Goal: Task Accomplishment & Management: Complete application form

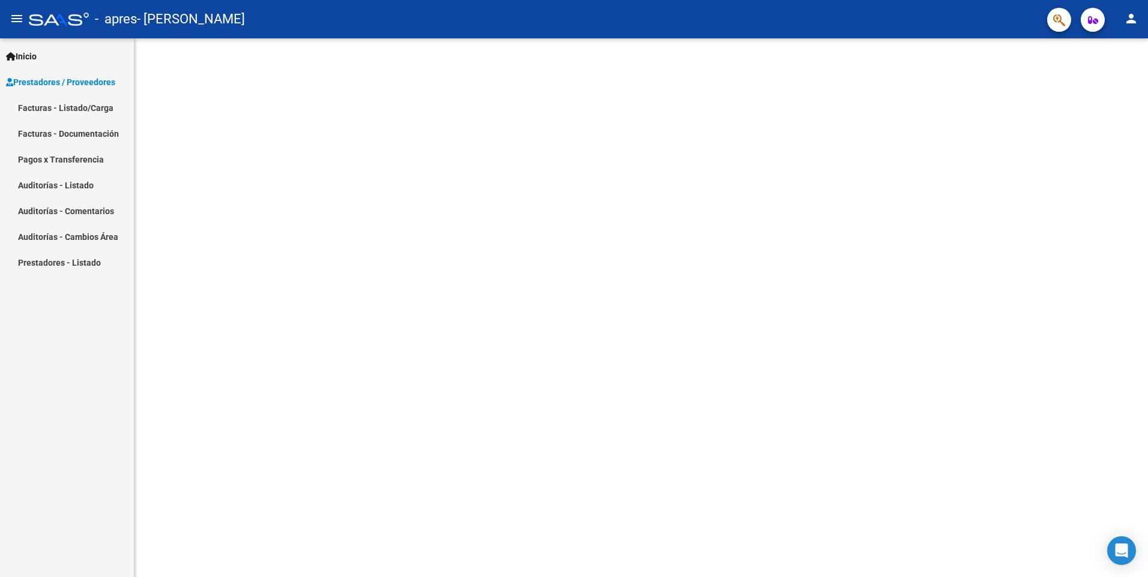
click at [87, 136] on link "Facturas - Documentación" at bounding box center [67, 134] width 134 height 26
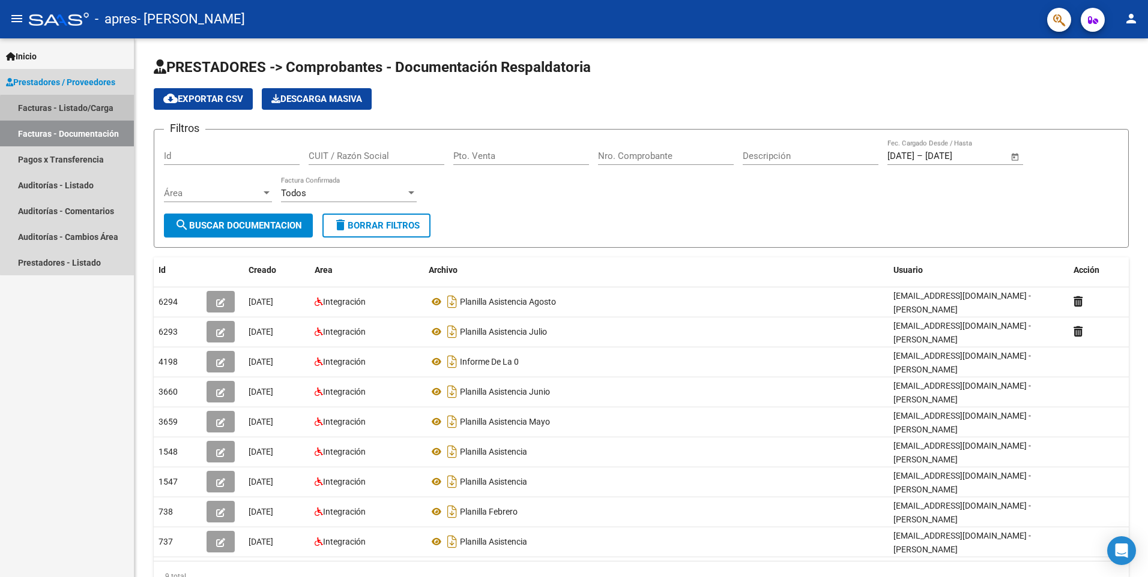
click at [92, 111] on link "Facturas - Listado/Carga" at bounding box center [67, 108] width 134 height 26
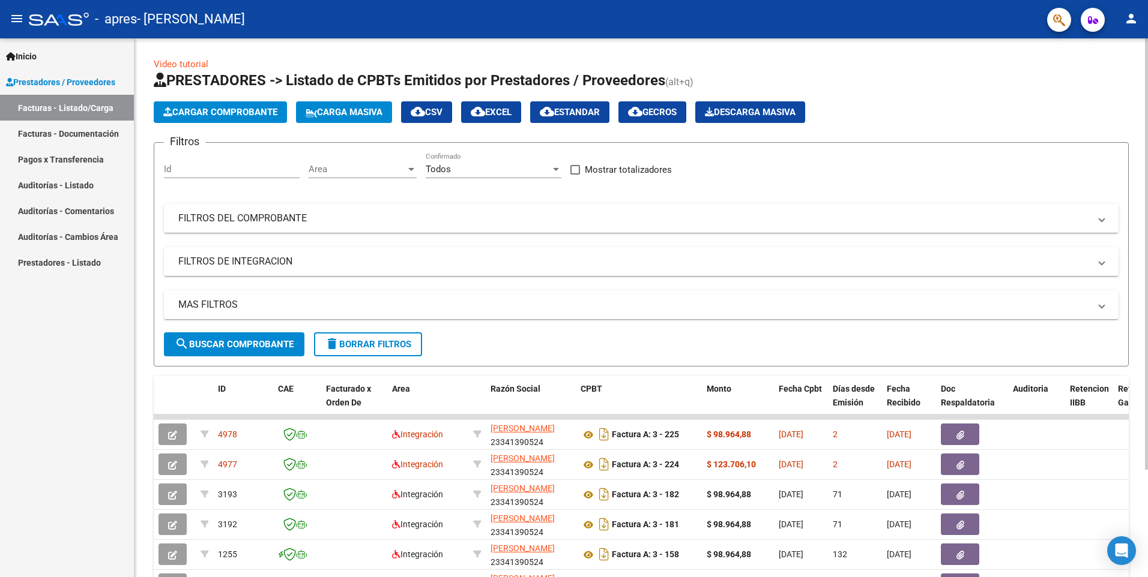
click at [241, 108] on span "Cargar Comprobante" at bounding box center [220, 112] width 114 height 11
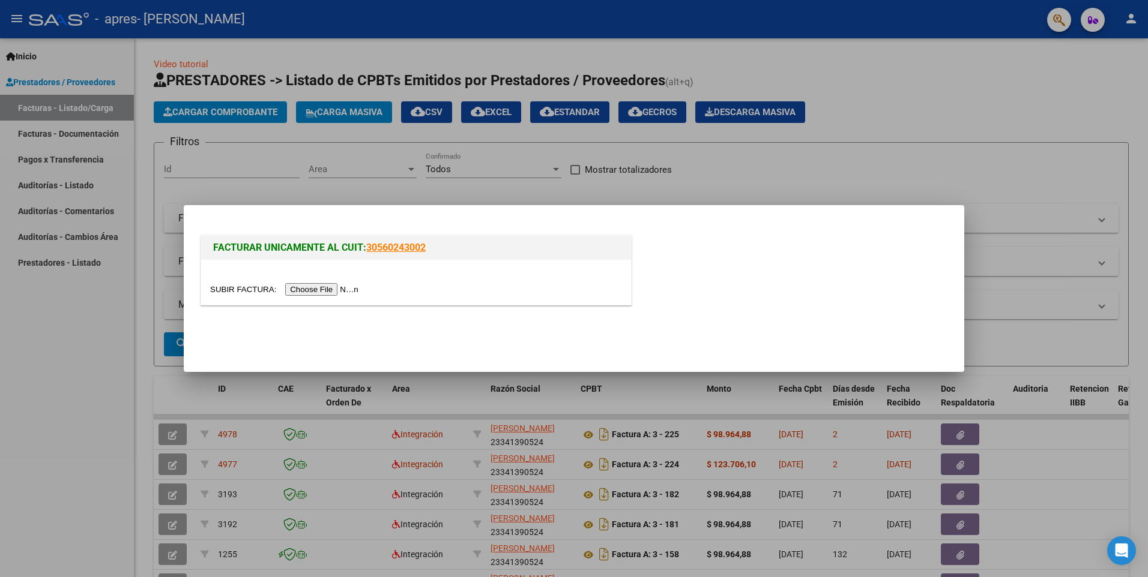
click at [331, 287] on input "file" at bounding box center [286, 289] width 152 height 13
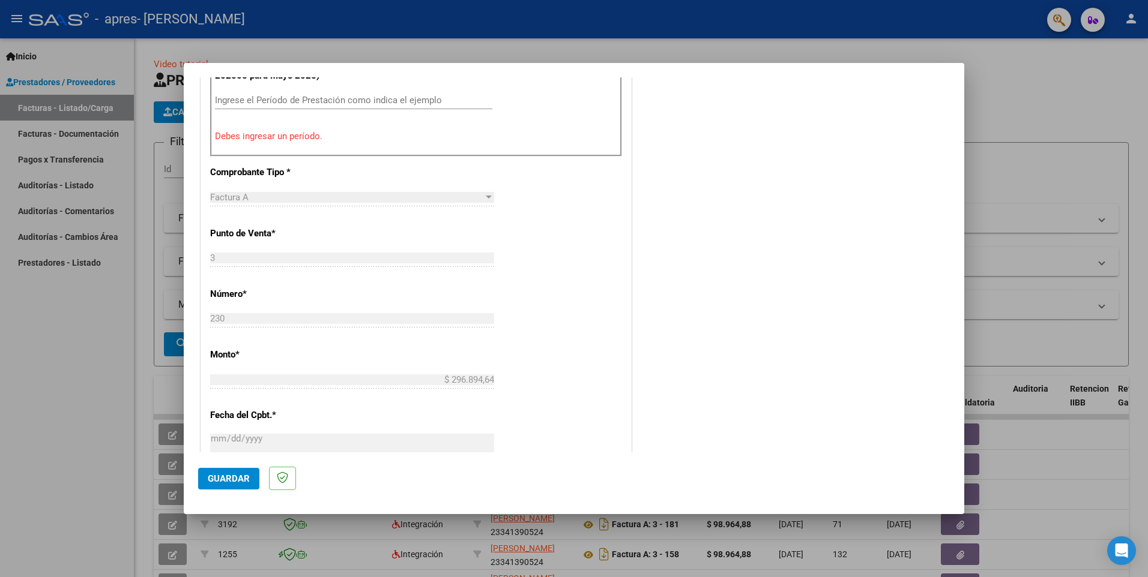
scroll to position [448, 0]
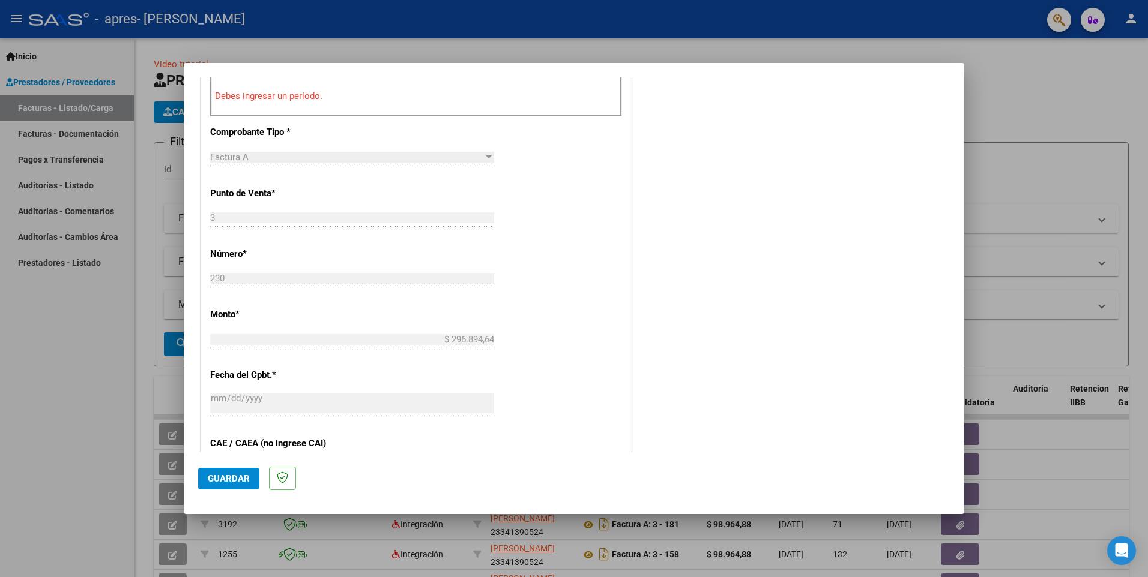
click at [235, 305] on div "CUIT * 23-34139052-4 Ingresar CUIT ANALISIS PRESTADOR [PERSON_NAME] [PERSON_NAM…" at bounding box center [416, 247] width 430 height 934
click at [253, 346] on div "$ 296.894,64 Ingresar el monto" at bounding box center [352, 340] width 284 height 18
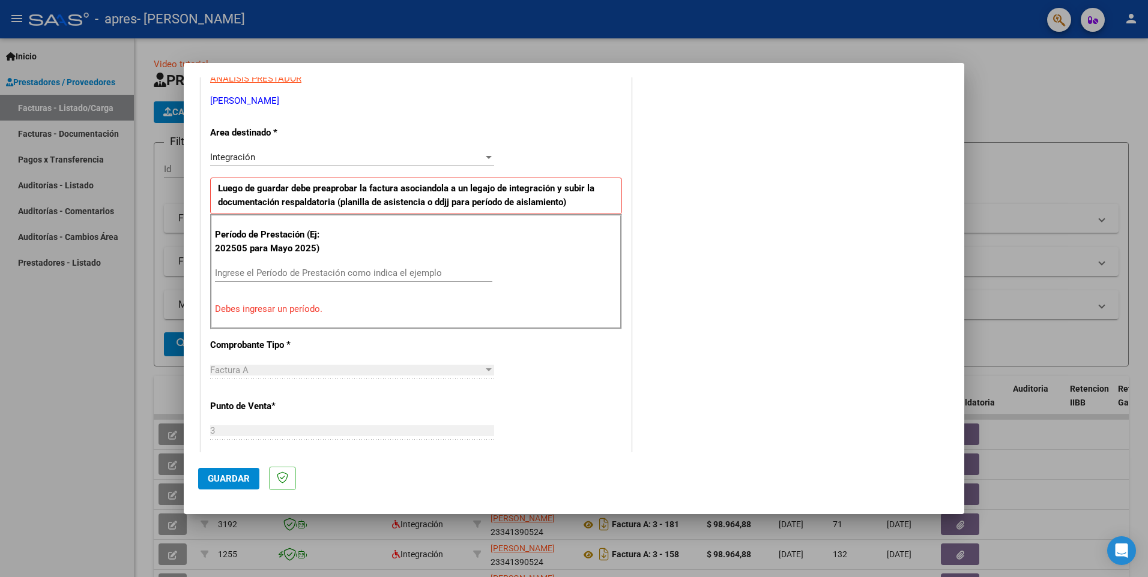
scroll to position [148, 0]
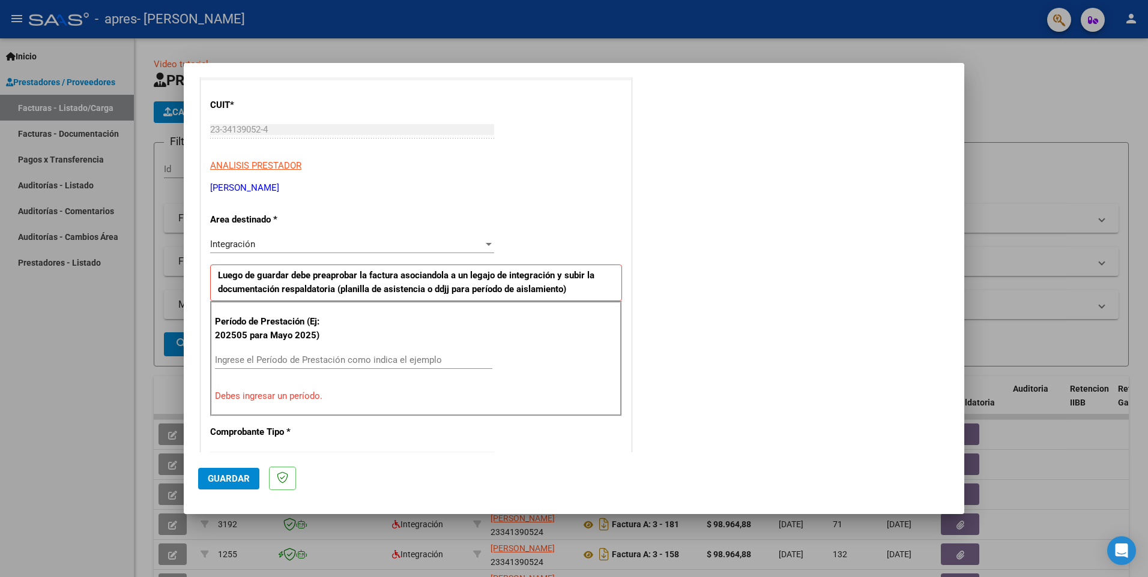
click at [251, 363] on input "Ingrese el Período de Prestación como indica el ejemplo" at bounding box center [353, 360] width 277 height 11
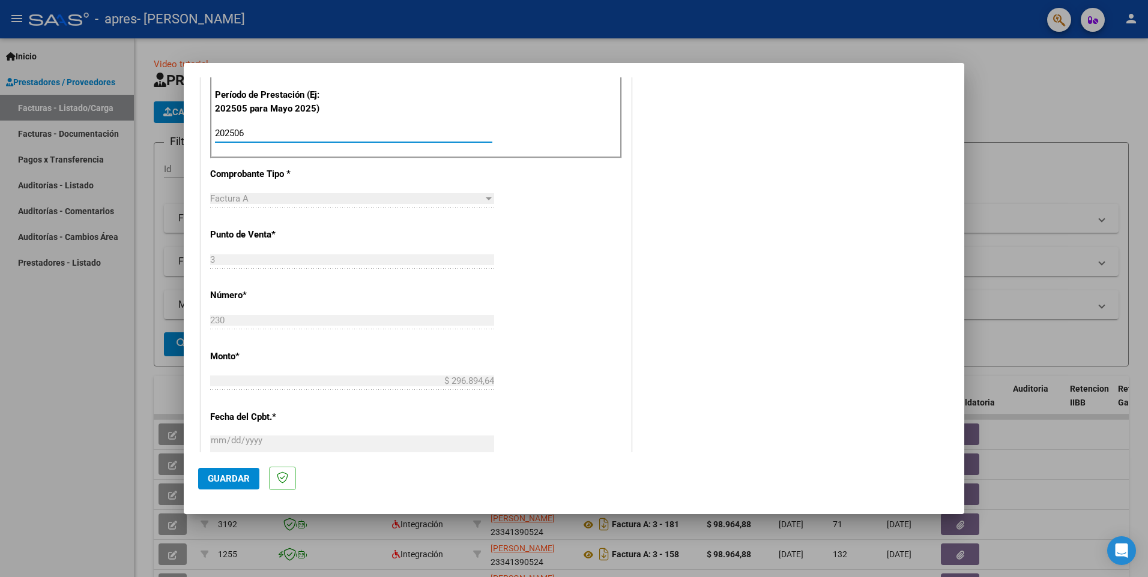
scroll to position [388, 0]
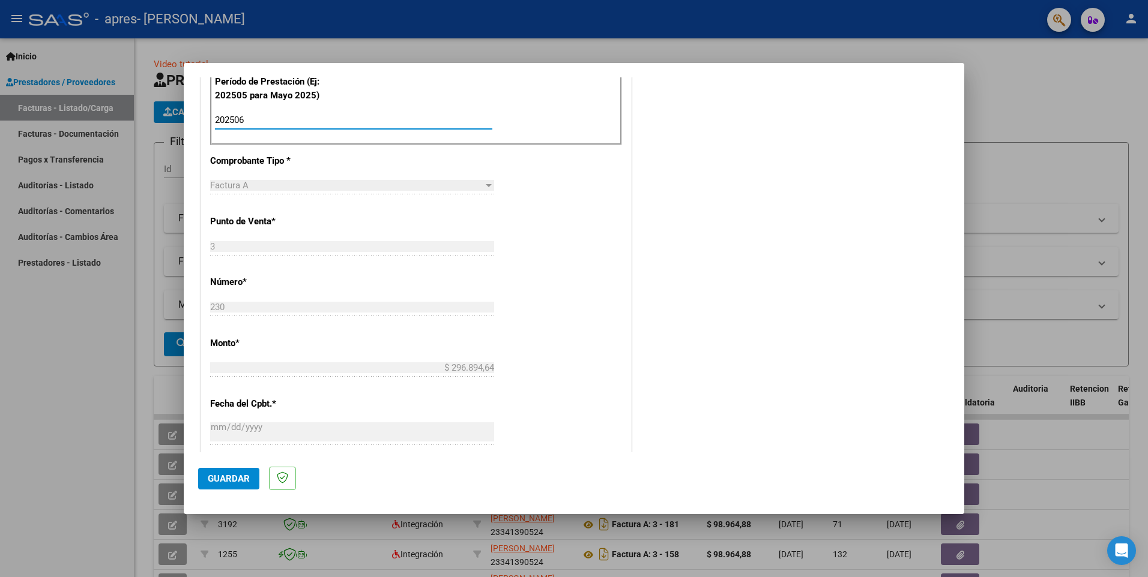
type input "202506"
click at [261, 185] on div "Factura A" at bounding box center [346, 185] width 273 height 11
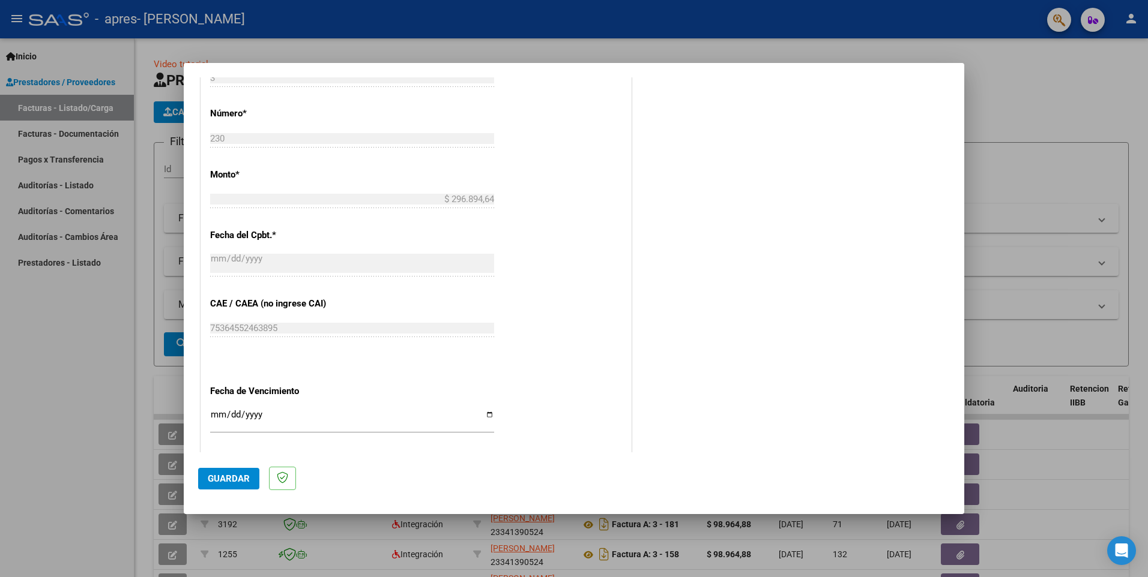
scroll to position [568, 0]
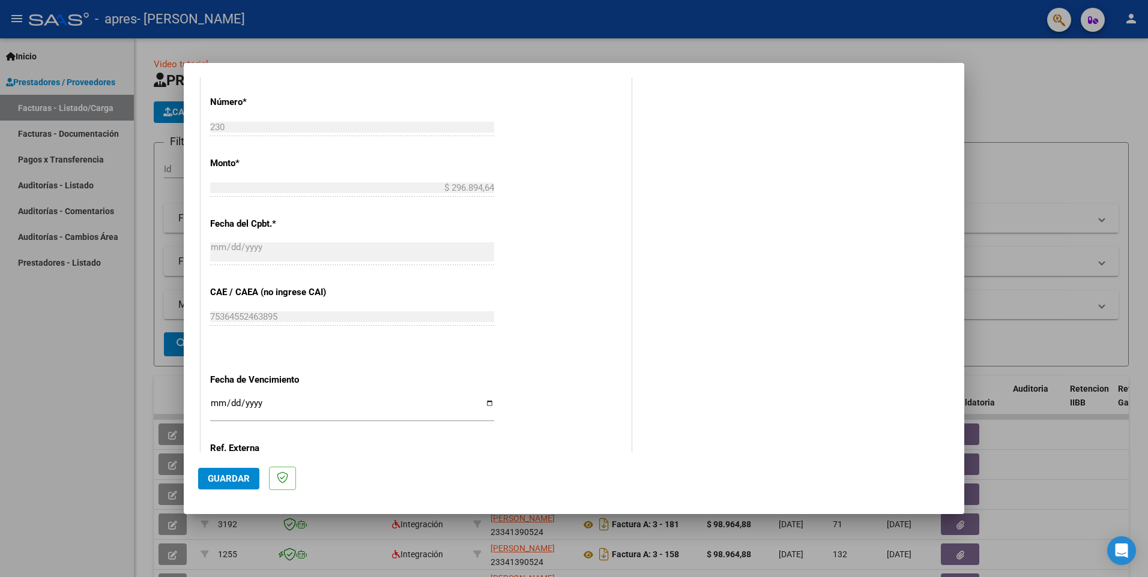
drag, startPoint x: 475, startPoint y: 178, endPoint x: 440, endPoint y: 176, distance: 35.5
click at [471, 178] on div "CUIT * 23-34139052-4 Ingresar CUIT ANALISIS PRESTADOR [PERSON_NAME] [PERSON_NAM…" at bounding box center [416, 111] width 430 height 903
click at [440, 176] on div "CUIT * 23-34139052-4 Ingresar CUIT ANALISIS PRESTADOR [PERSON_NAME] [PERSON_NAM…" at bounding box center [416, 111] width 430 height 903
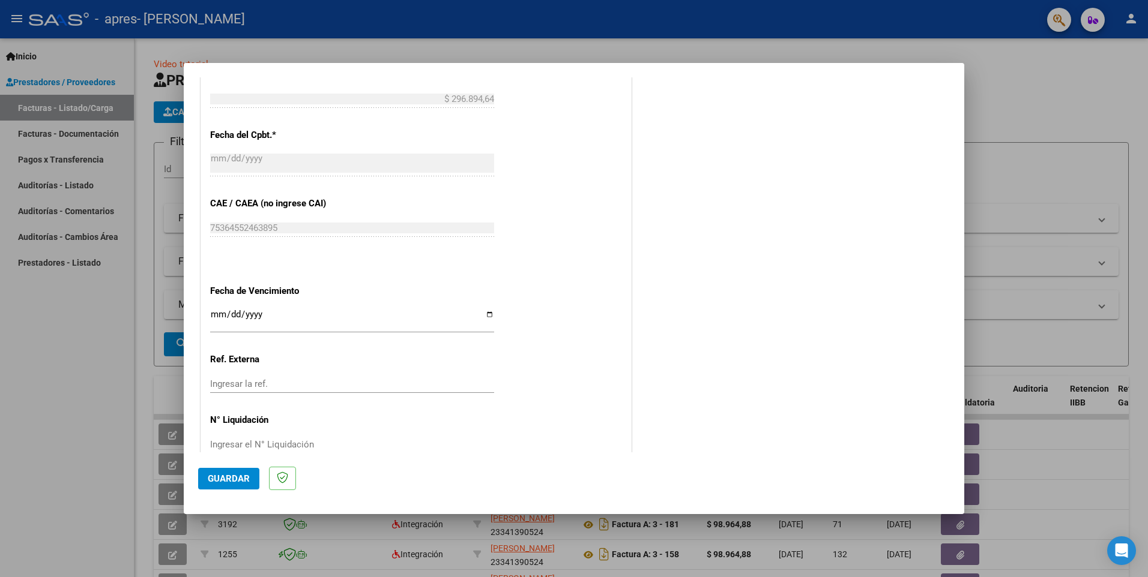
scroll to position [681, 0]
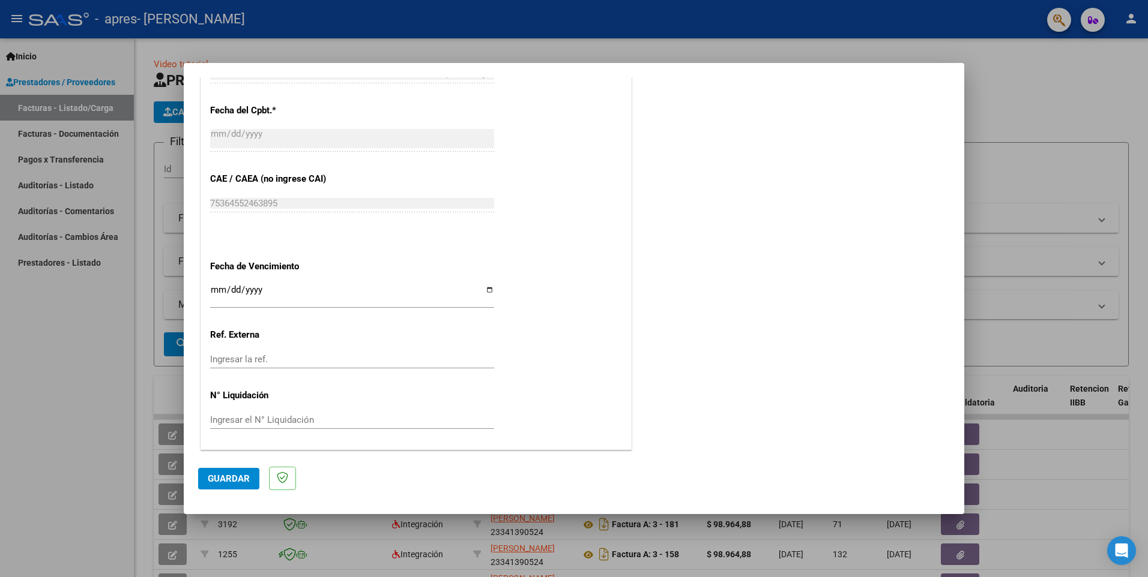
click at [486, 290] on input "Ingresar la fecha" at bounding box center [352, 294] width 284 height 19
type input "[DATE]"
click at [230, 474] on span "Guardar" at bounding box center [229, 479] width 42 height 11
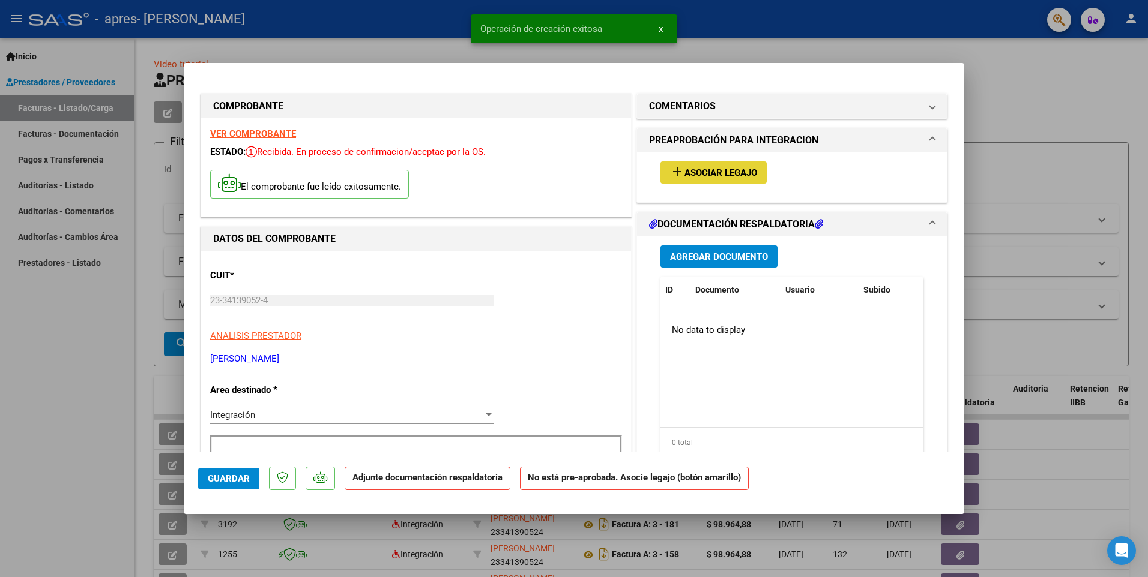
click at [693, 181] on button "add Asociar Legajo" at bounding box center [713, 172] width 106 height 22
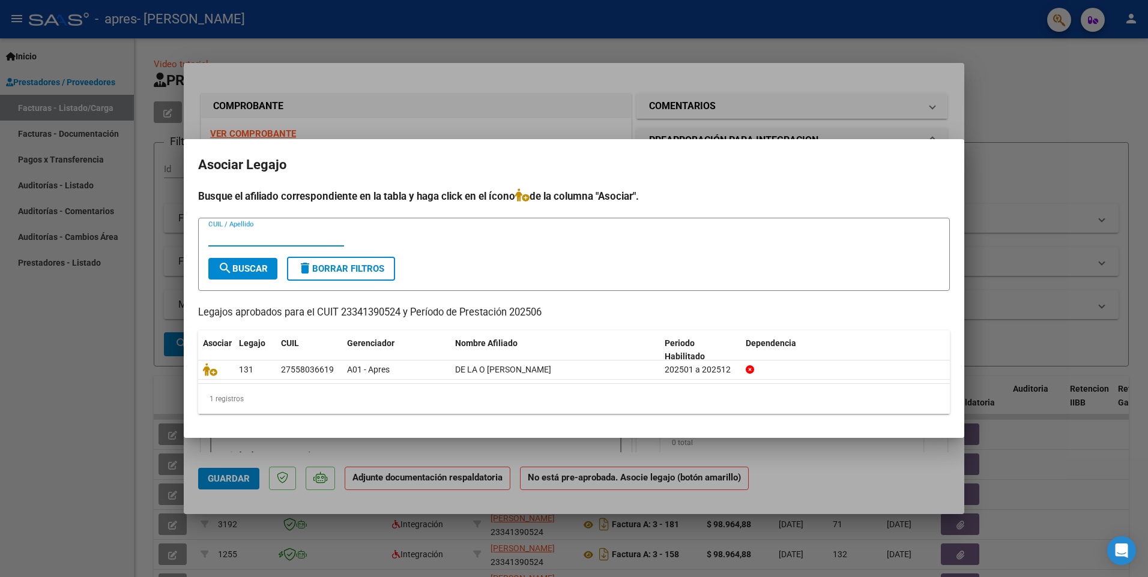
click at [242, 235] on input "CUIL / Apellido" at bounding box center [276, 237] width 136 height 11
type input "OJEDA"
click at [262, 258] on button "search Buscar" at bounding box center [242, 269] width 69 height 22
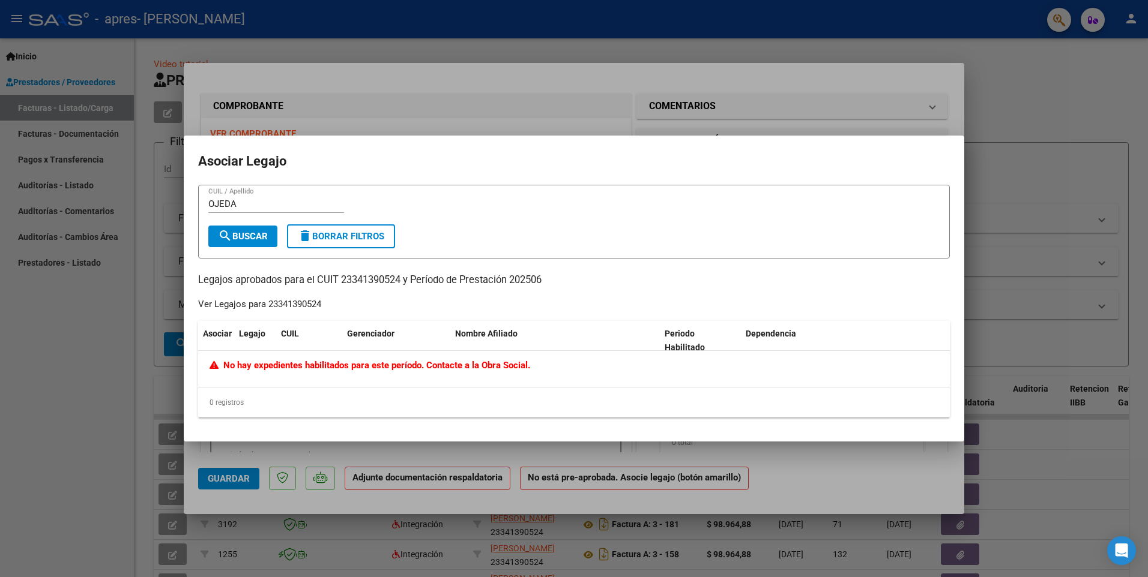
click at [338, 98] on div at bounding box center [574, 288] width 1148 height 577
